Goal: Book appointment/travel/reservation

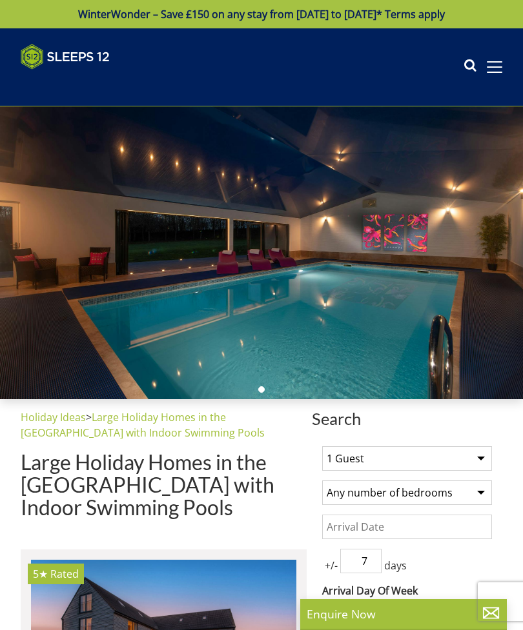
select select
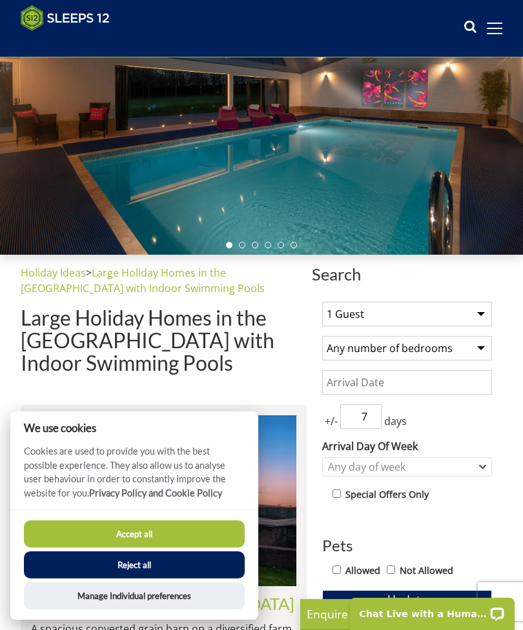
click at [145, 579] on button "Reject all" at bounding box center [134, 565] width 221 height 27
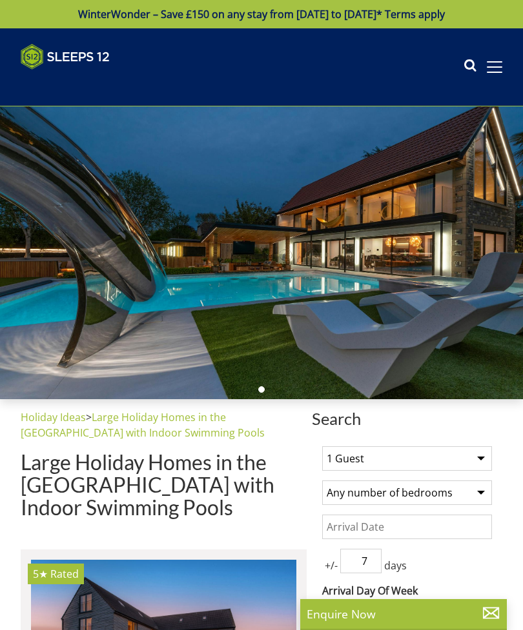
select select
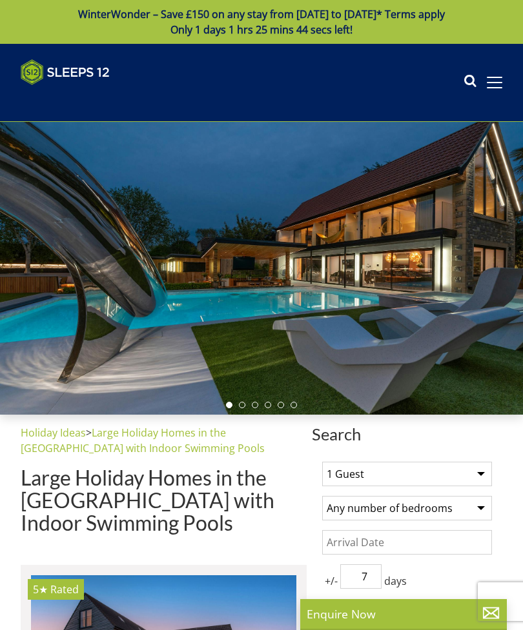
click at [476, 468] on select "1 Guest 2 Guests 3 Guests 4 Guests 5 Guests 6 Guests 7 Guests 8 Guests 9 Guests…" at bounding box center [407, 474] width 170 height 25
select select "13"
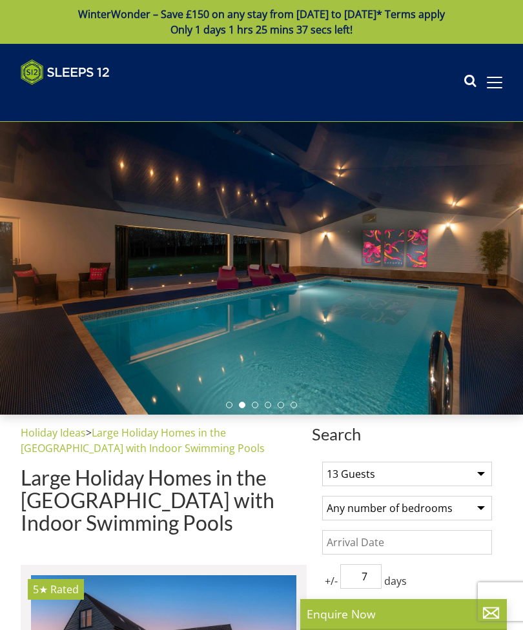
click at [486, 503] on select "Any number of bedrooms 4 Bedrooms 5 Bedrooms 6 Bedrooms 7 Bedrooms 8 Bedrooms 9…" at bounding box center [407, 508] width 170 height 25
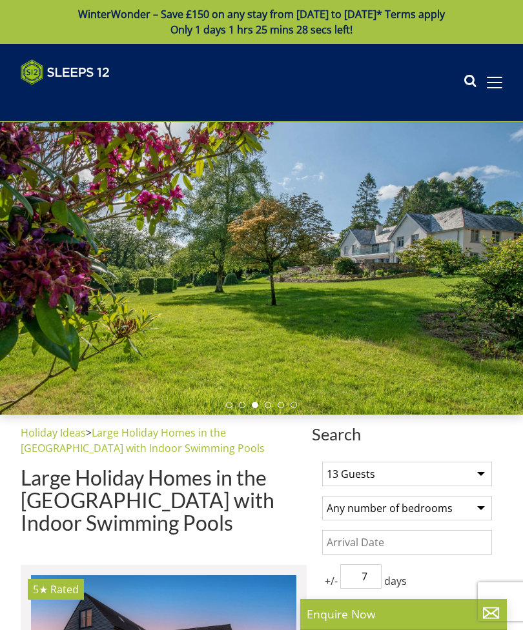
select select "7"
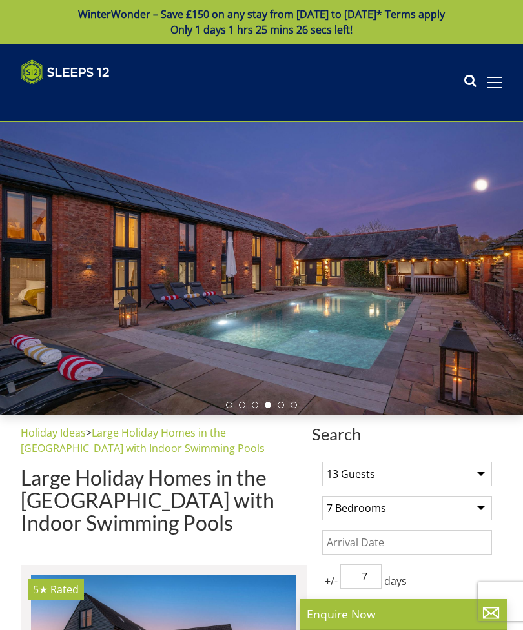
click at [343, 540] on input "Date" at bounding box center [407, 542] width 170 height 25
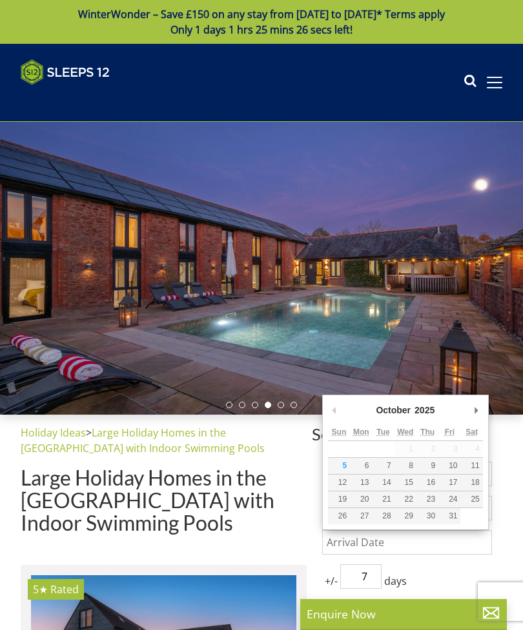
scroll to position [124, 0]
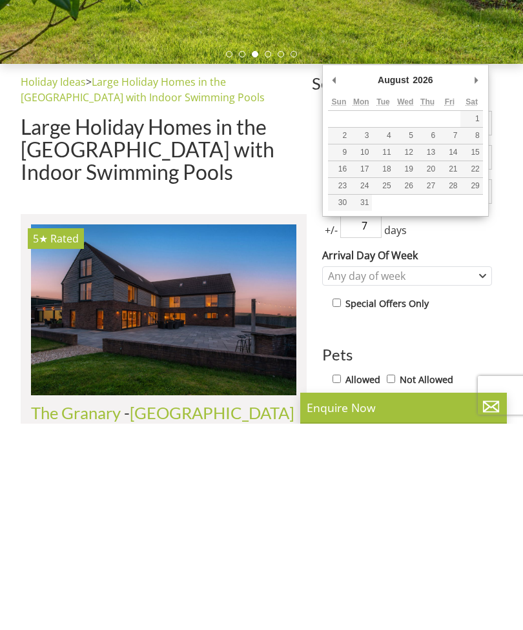
type input "[DATE]"
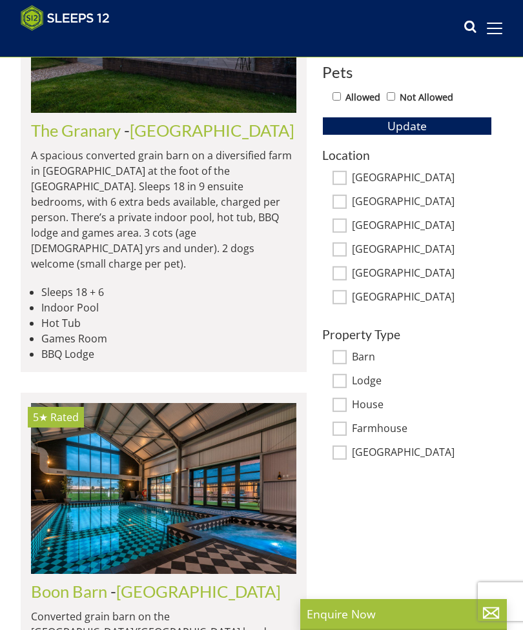
scroll to position [612, 0]
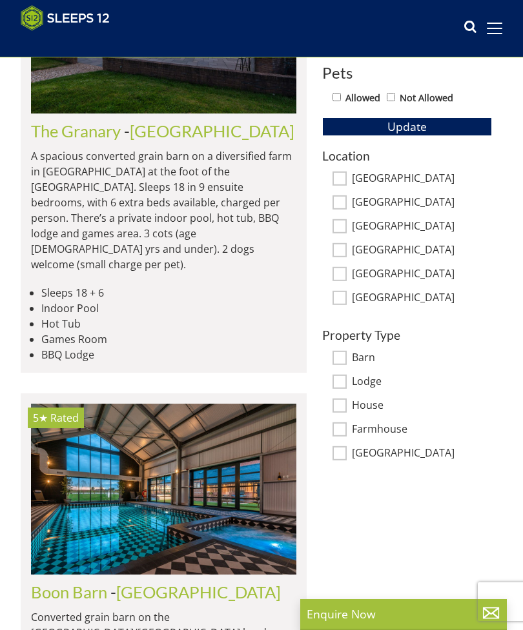
click at [344, 180] on input "[GEOGRAPHIC_DATA]" at bounding box center [339, 178] width 14 height 14
checkbox input "true"
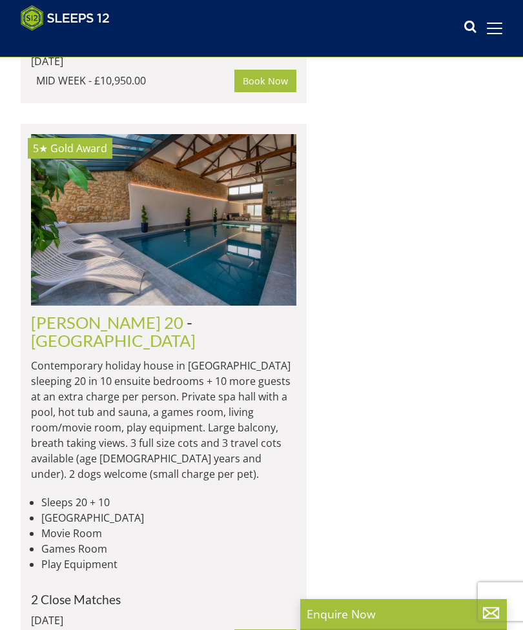
scroll to position [4359, 0]
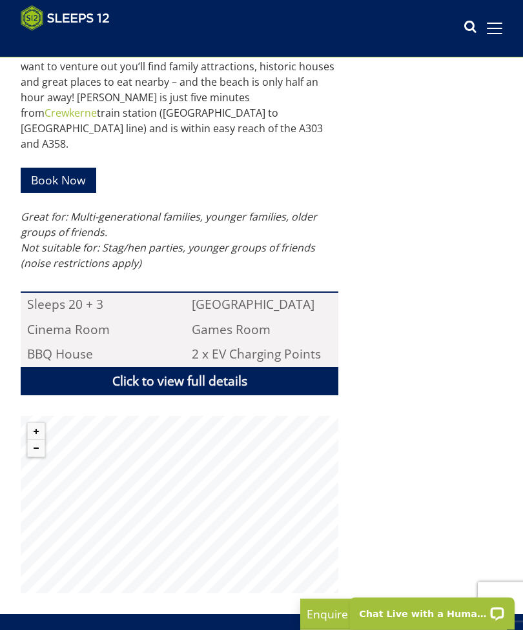
scroll to position [798, 0]
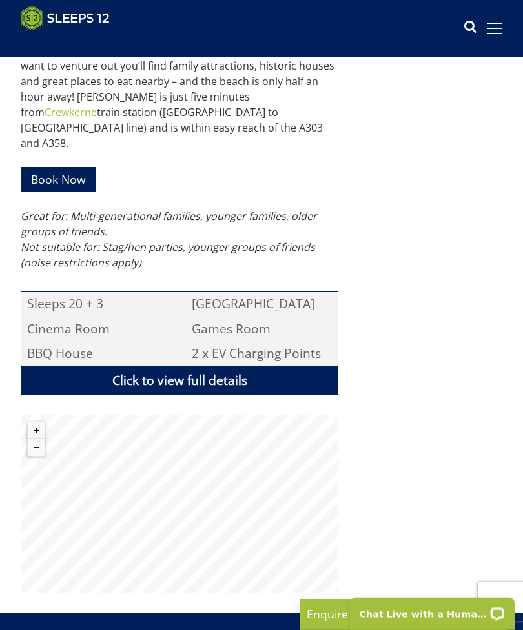
click at [176, 367] on link "Click to view full details" at bounding box center [179, 381] width 317 height 29
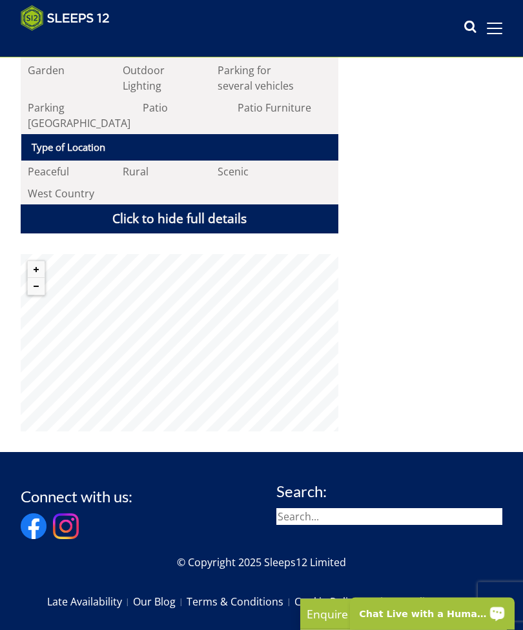
scroll to position [2120, 0]
click at [39, 278] on button "Zoom out" at bounding box center [36, 286] width 17 height 17
click at [37, 278] on button "Zoom out" at bounding box center [36, 286] width 17 height 17
click at [35, 278] on button "Zoom out" at bounding box center [36, 286] width 17 height 17
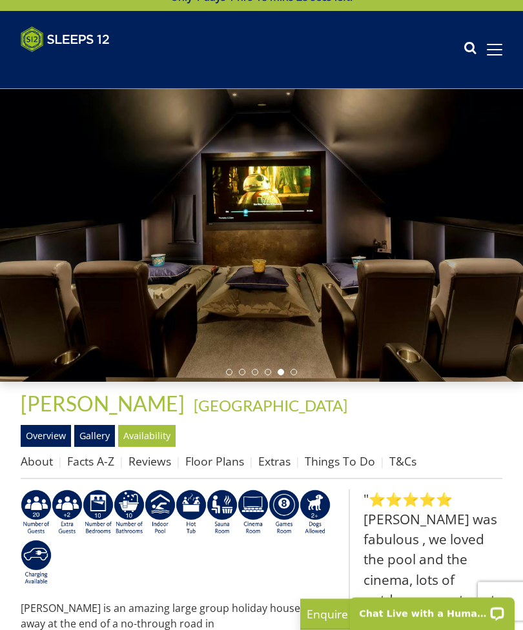
scroll to position [0, 0]
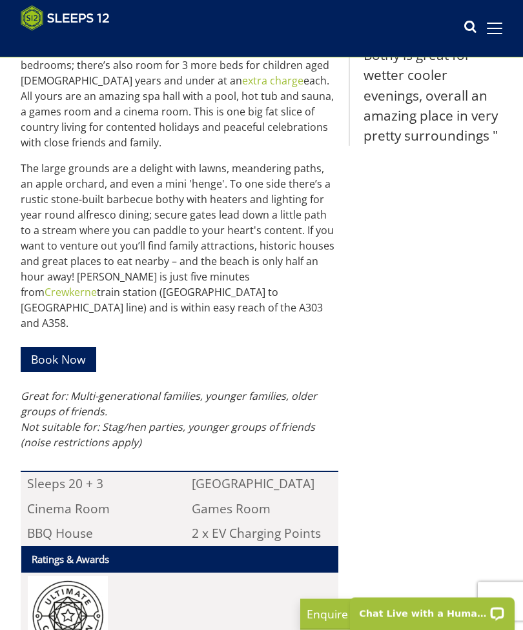
select select "13"
select select "7"
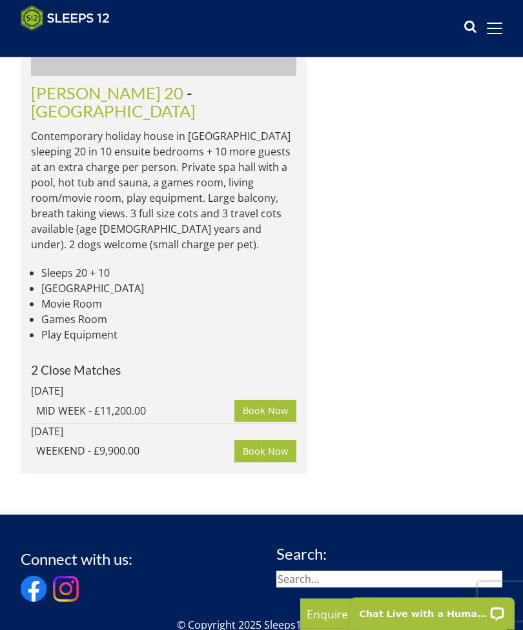
scroll to position [5320, 0]
